Goal: Information Seeking & Learning: Learn about a topic

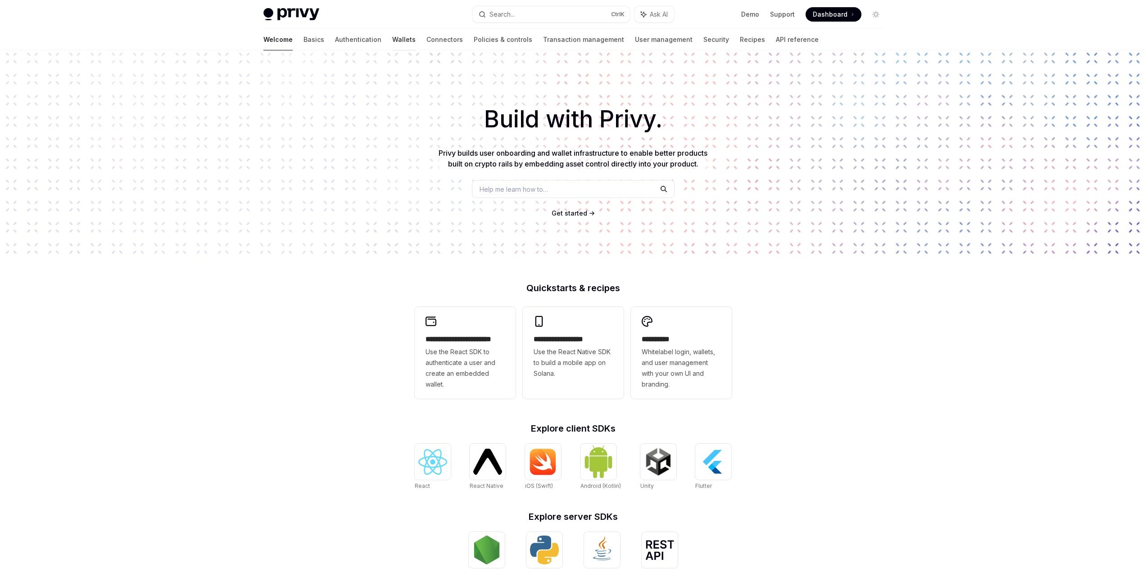
click at [392, 39] on link "Wallets" at bounding box center [403, 40] width 23 height 22
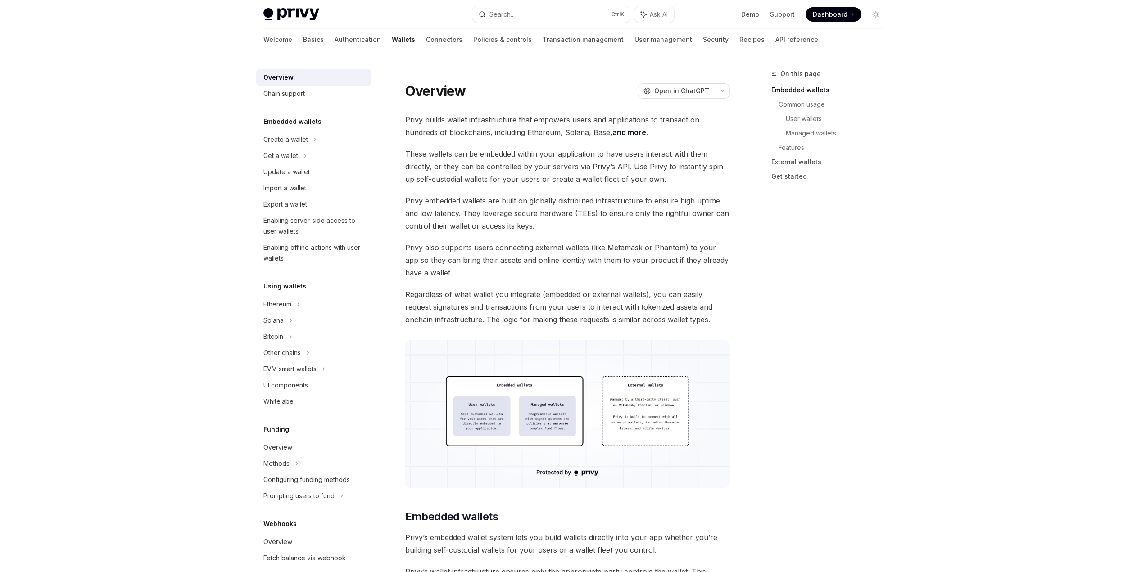
click at [840, 19] on span at bounding box center [833, 14] width 56 height 14
click at [880, 16] on button "Toggle dark mode" at bounding box center [875, 14] width 14 height 14
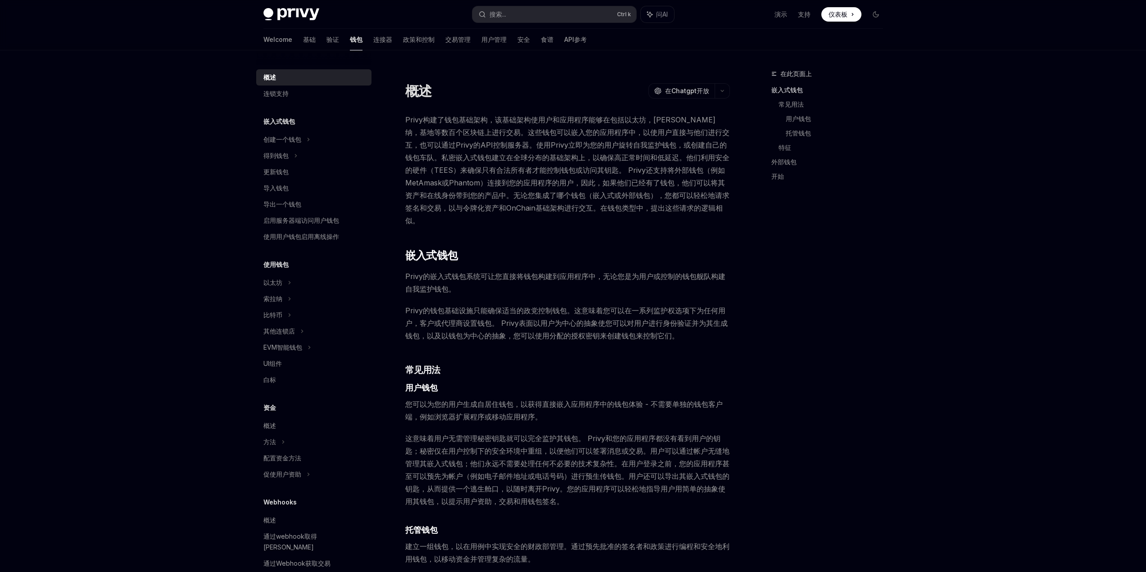
click at [768, 345] on div "在此页面上 嵌入式钱包 常见用法 用户钱包 托管钱包 特征 外部钱包 开始" at bounding box center [821, 320] width 137 height 504
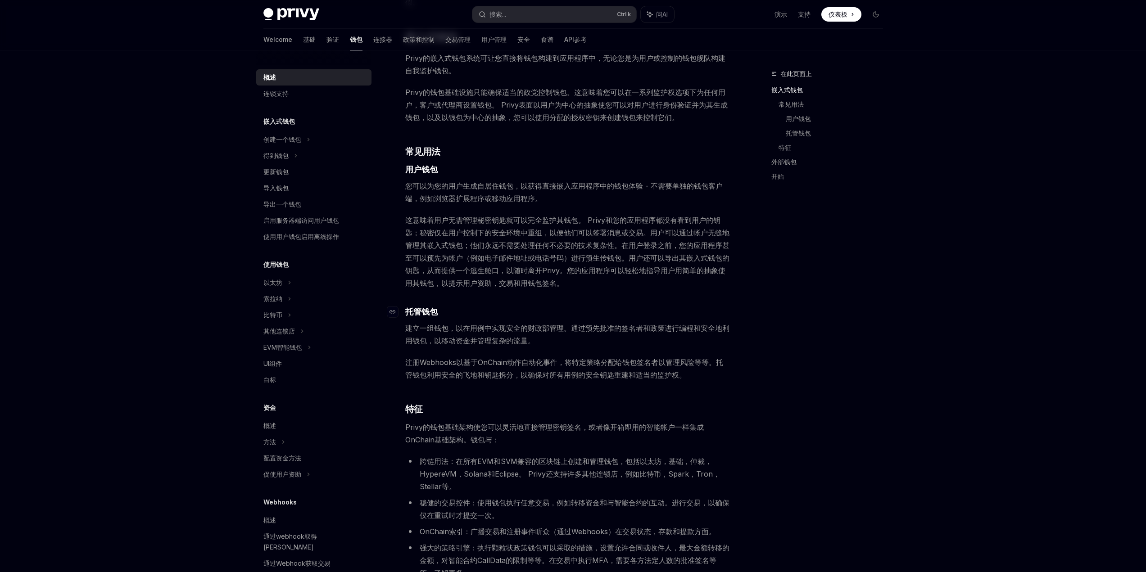
scroll to position [225, 0]
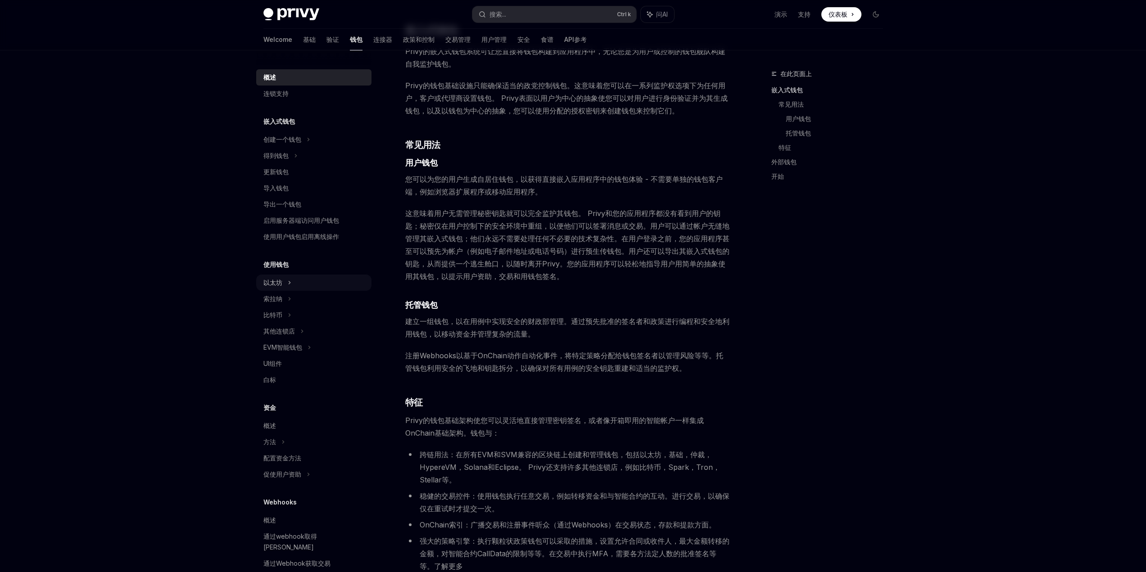
click at [272, 143] on hcfy-result-content "以太坊" at bounding box center [282, 140] width 38 height 8
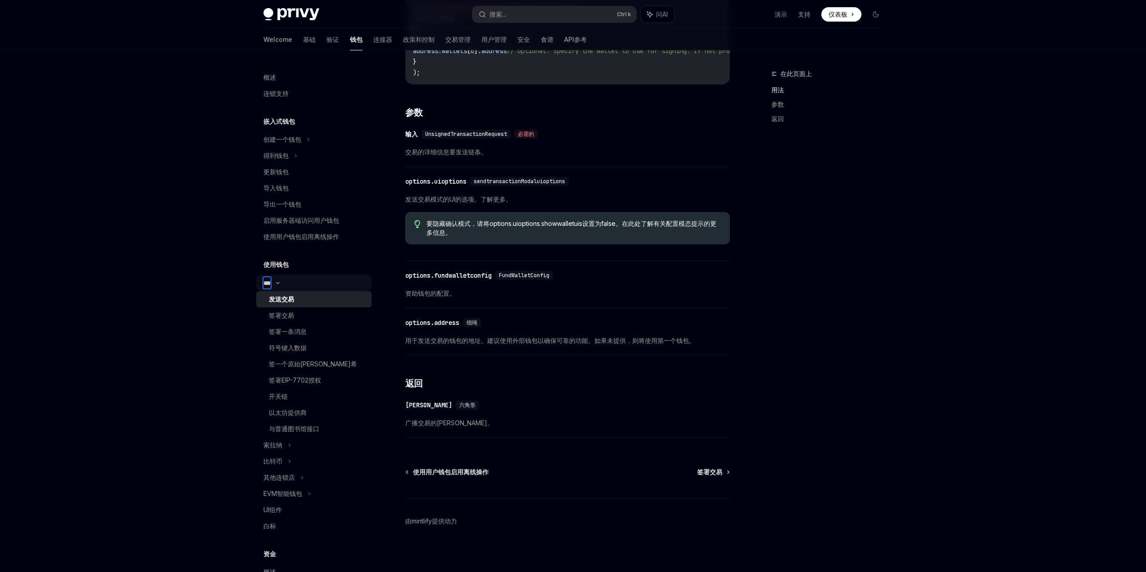
scroll to position [45, 0]
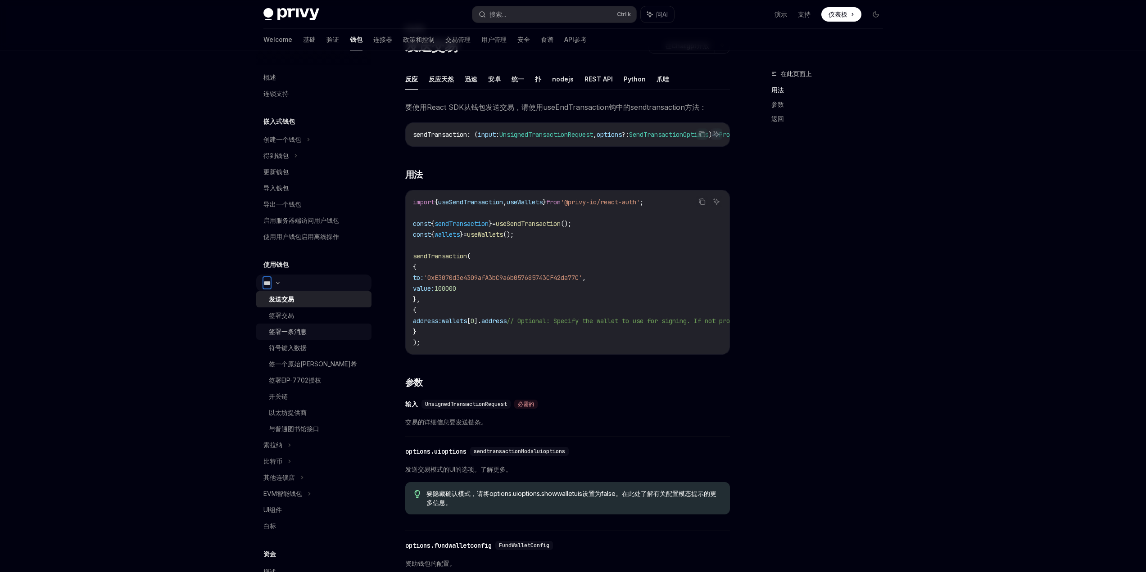
click at [317, 335] on div "签署一条消息" at bounding box center [317, 331] width 97 height 11
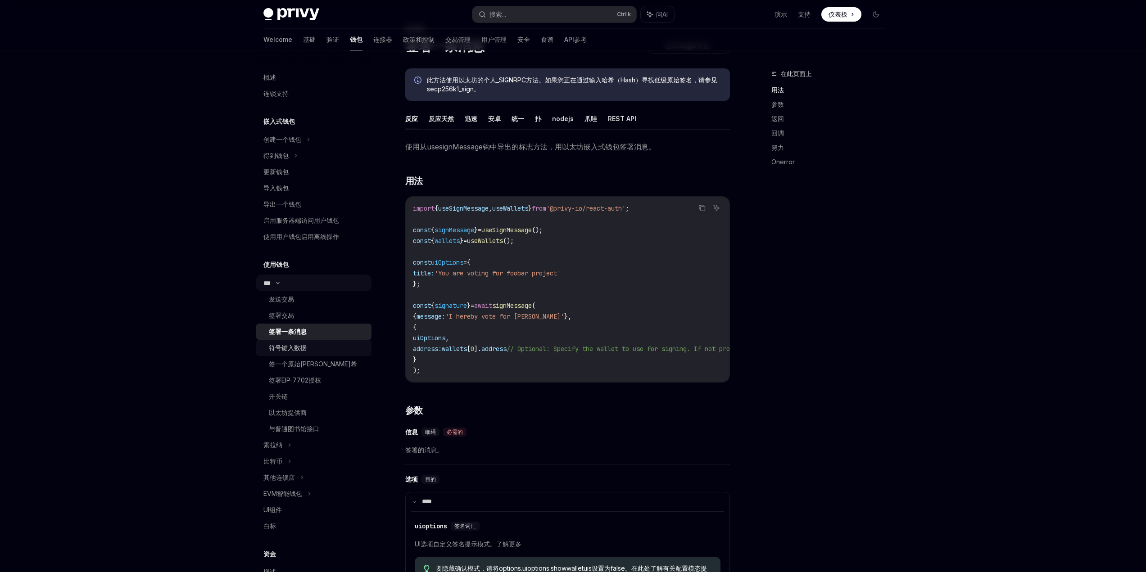
click at [313, 349] on div "符号键入数据" at bounding box center [317, 348] width 97 height 11
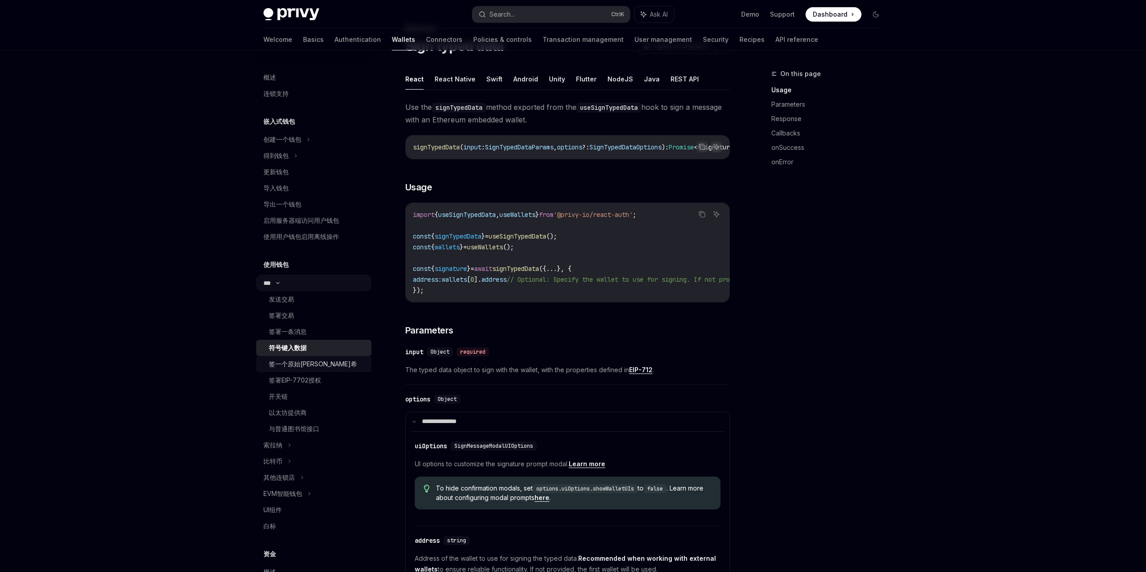
click at [311, 371] on link "签一个原始[PERSON_NAME]希" at bounding box center [313, 364] width 115 height 16
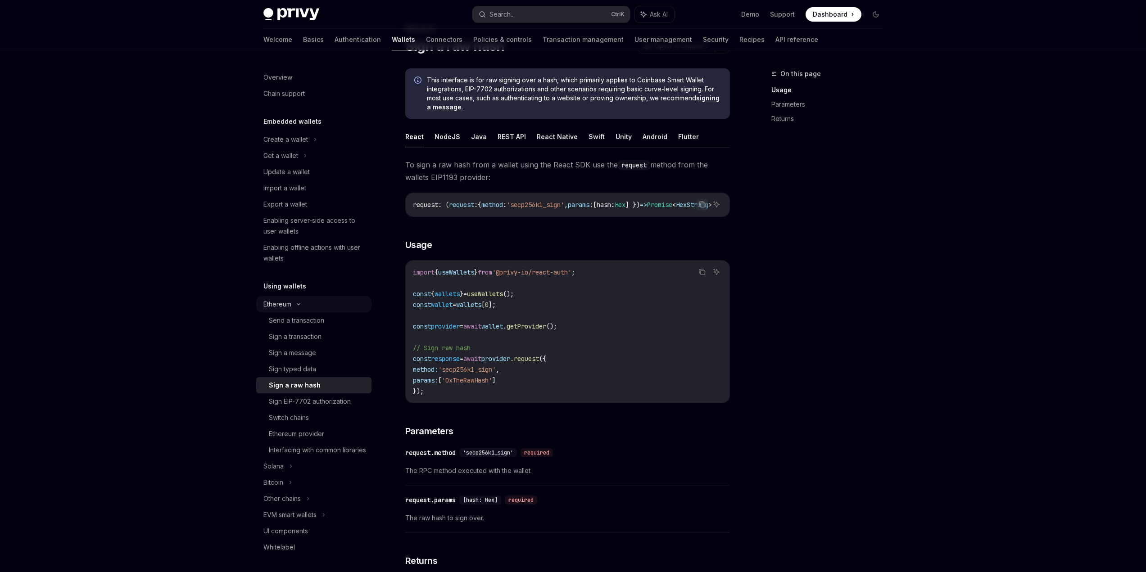
click at [843, 333] on div "On this page Usage Parameters Returns" at bounding box center [821, 320] width 137 height 504
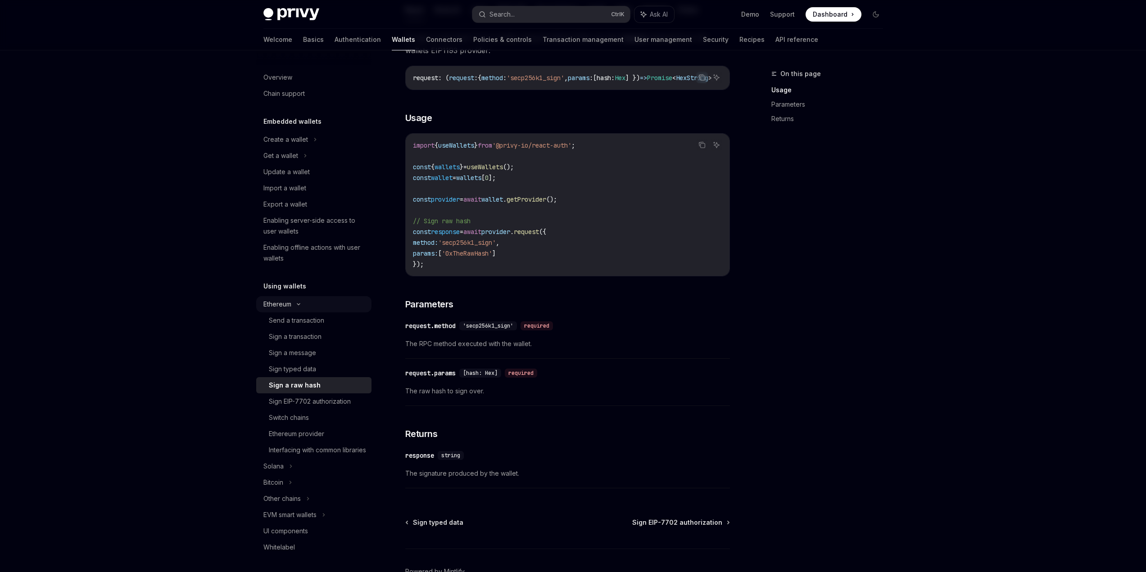
scroll to position [230, 0]
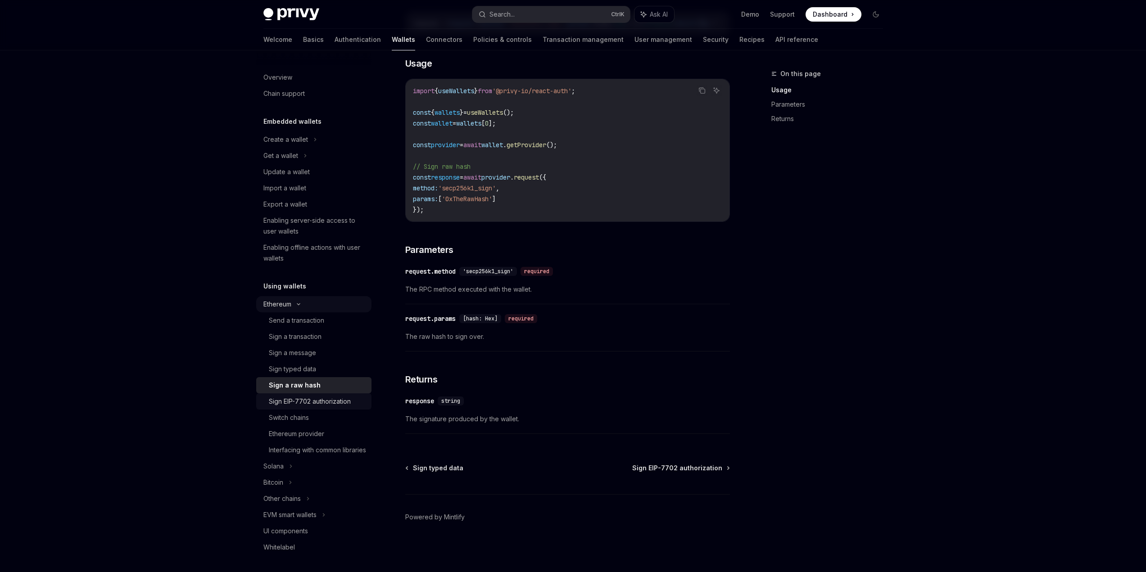
click at [316, 397] on div "Sign EIP-7702 authorization" at bounding box center [310, 401] width 82 height 11
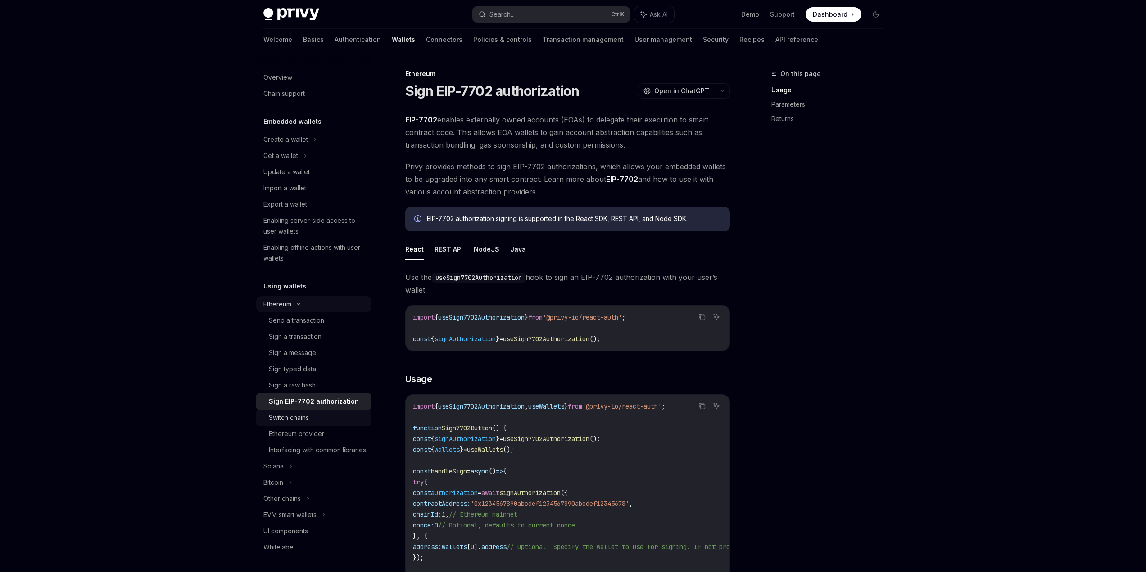
click at [304, 415] on div "Switch chains" at bounding box center [289, 417] width 40 height 11
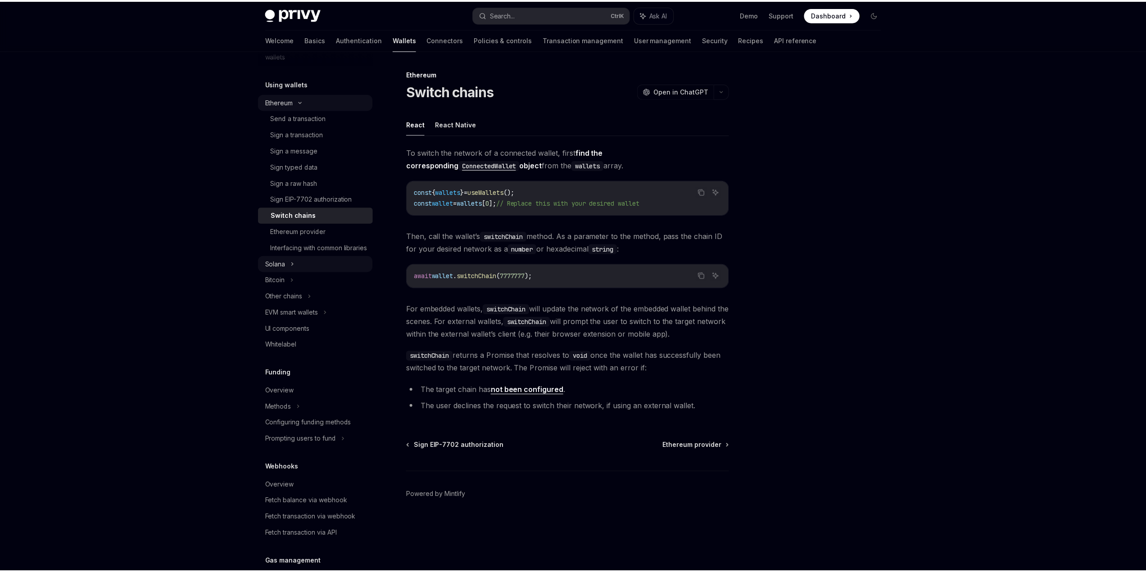
scroll to position [270, 0]
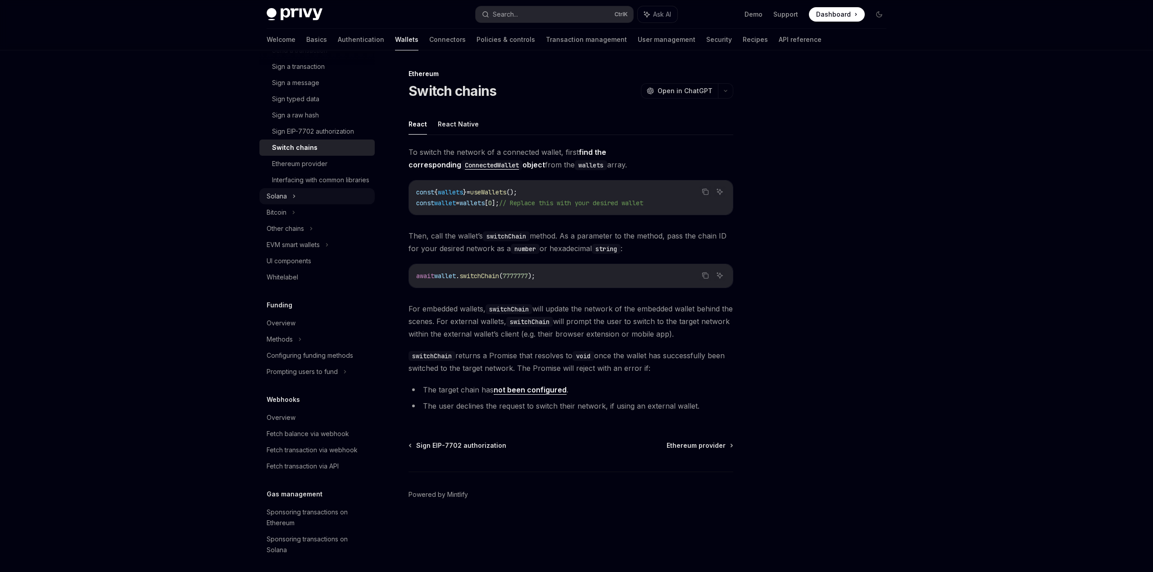
type textarea "*"
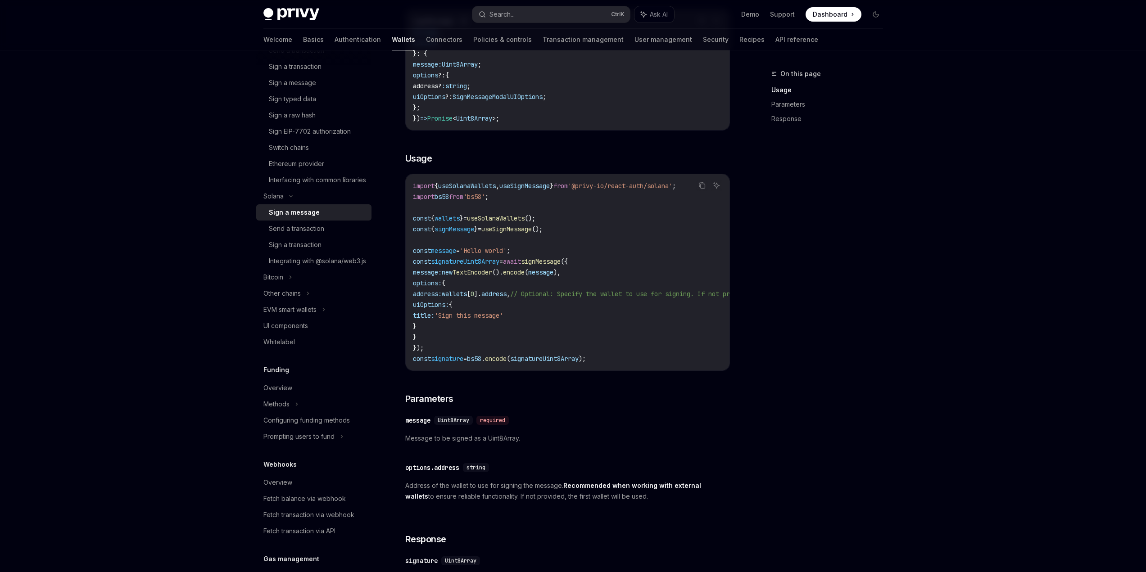
scroll to position [315, 0]
